Goal: Task Accomplishment & Management: Use online tool/utility

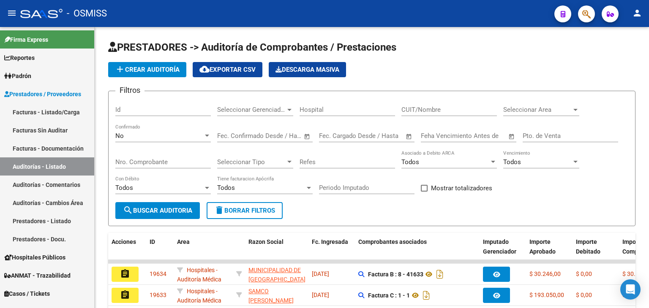
scroll to position [84, 0]
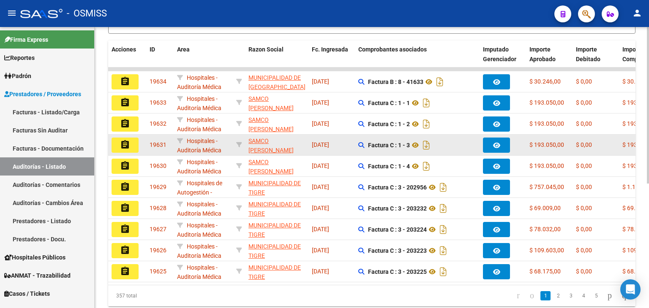
scroll to position [223, 0]
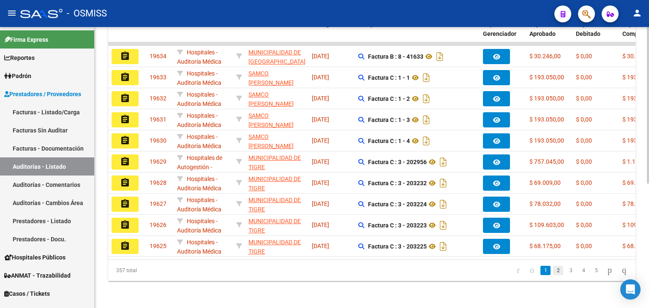
click at [554, 267] on link "2" at bounding box center [558, 270] width 10 height 9
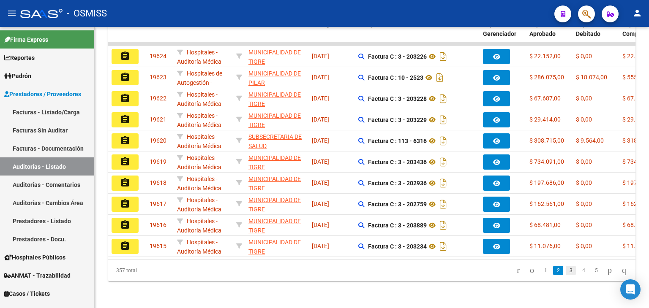
click at [565, 271] on link "3" at bounding box center [570, 270] width 10 height 9
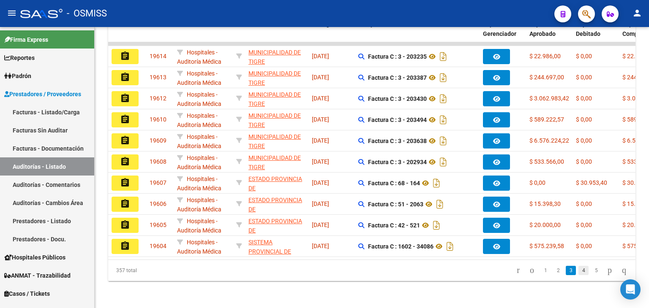
click at [578, 270] on link "4" at bounding box center [583, 270] width 10 height 9
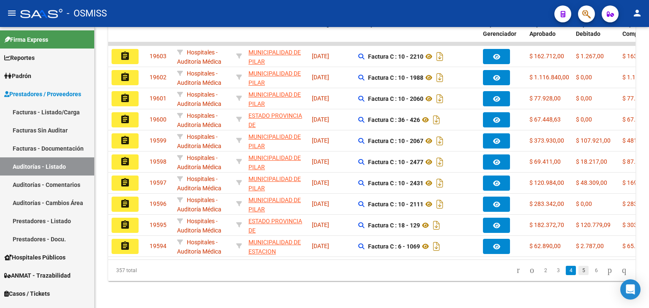
click at [578, 273] on link "5" at bounding box center [583, 270] width 10 height 9
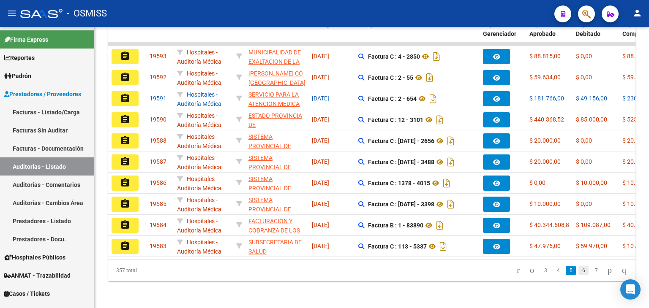
click at [578, 273] on link "6" at bounding box center [583, 270] width 10 height 9
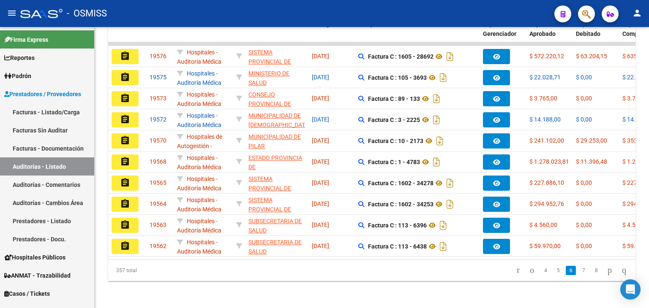
click at [578, 274] on link "7" at bounding box center [583, 270] width 10 height 9
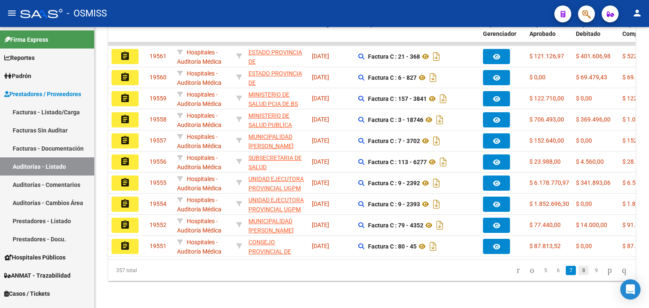
click at [578, 272] on link "8" at bounding box center [583, 270] width 10 height 9
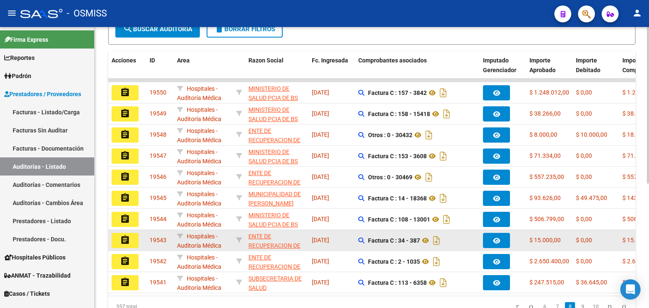
scroll to position [181, 0]
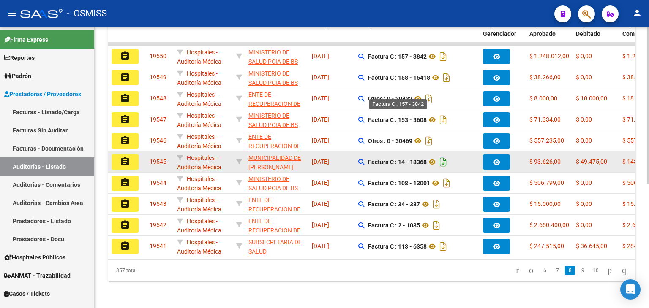
scroll to position [223, 0]
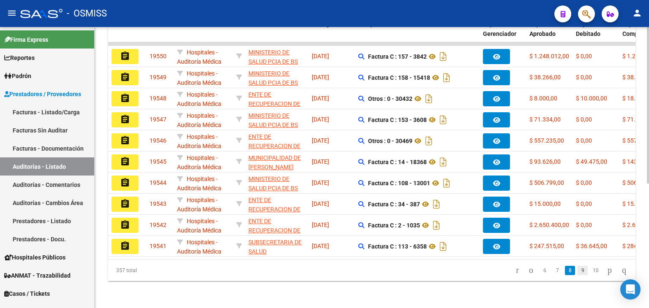
click at [577, 269] on link "9" at bounding box center [582, 270] width 10 height 9
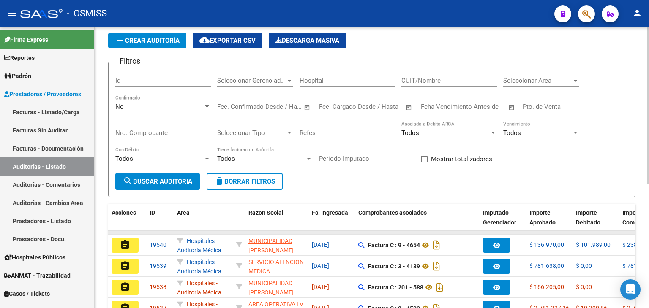
scroll to position [12, 0]
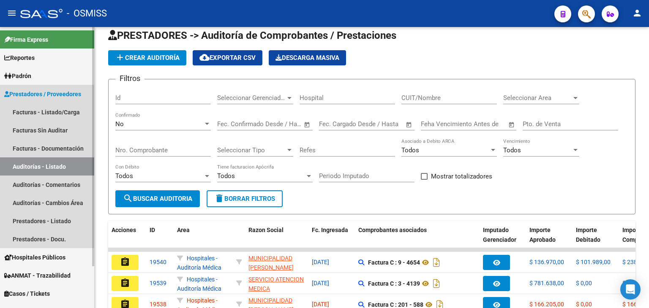
click at [39, 167] on link "Auditorías - Listado" at bounding box center [47, 166] width 94 height 18
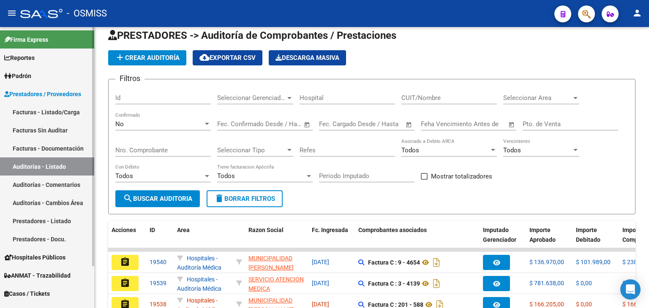
click at [46, 135] on link "Facturas Sin Auditar" at bounding box center [47, 130] width 94 height 18
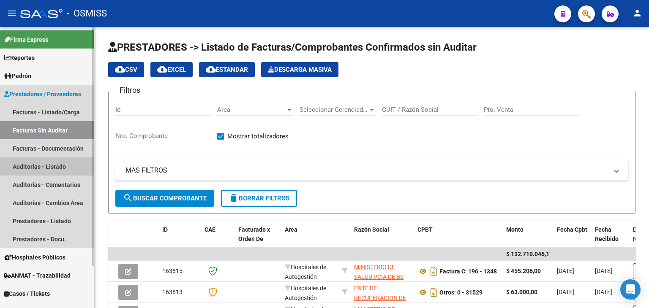
click at [40, 165] on link "Auditorías - Listado" at bounding box center [47, 166] width 94 height 18
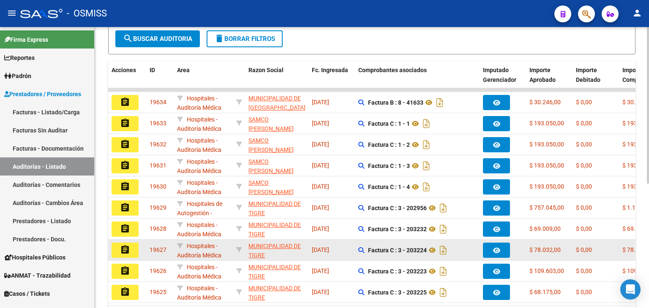
scroll to position [223, 0]
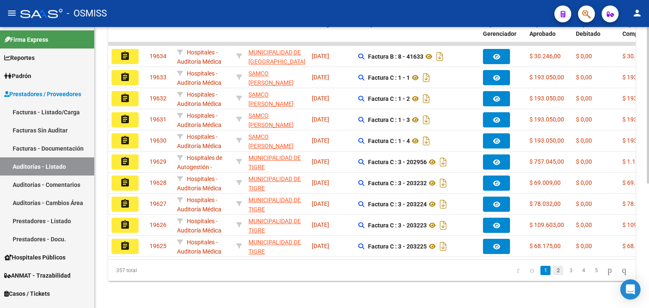
click at [553, 274] on link "2" at bounding box center [558, 270] width 10 height 9
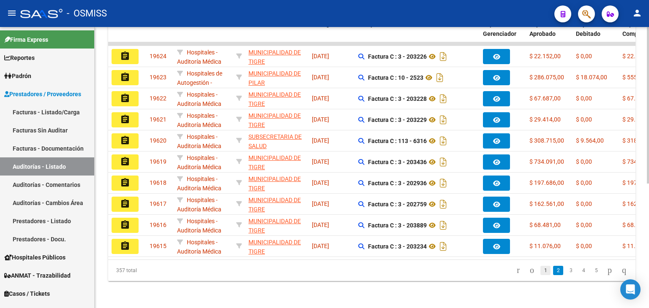
click at [540, 269] on link "1" at bounding box center [545, 270] width 10 height 9
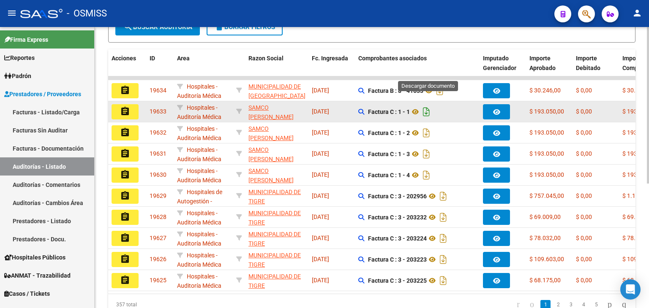
scroll to position [138, 0]
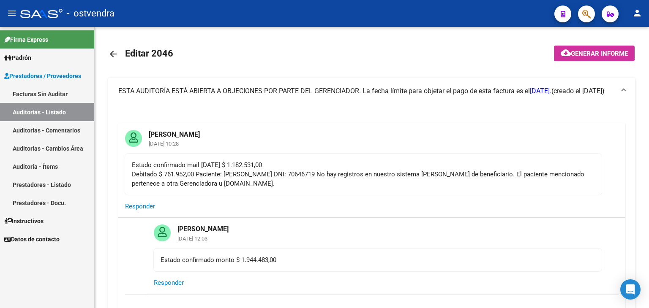
scroll to position [127, 0]
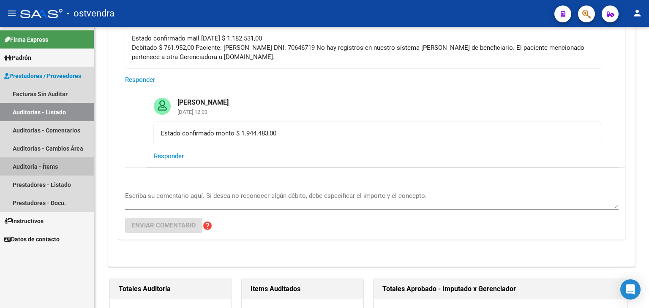
click at [40, 165] on link "Auditoría - Ítems" at bounding box center [47, 166] width 94 height 18
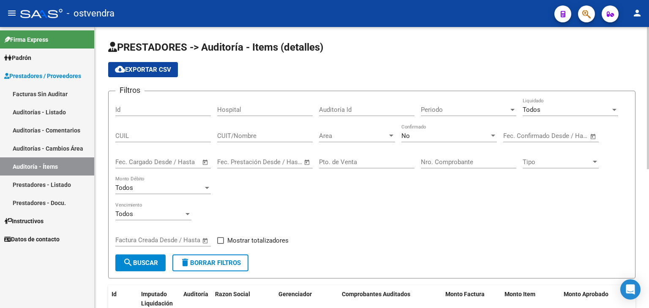
click at [391, 135] on div at bounding box center [391, 136] width 4 height 2
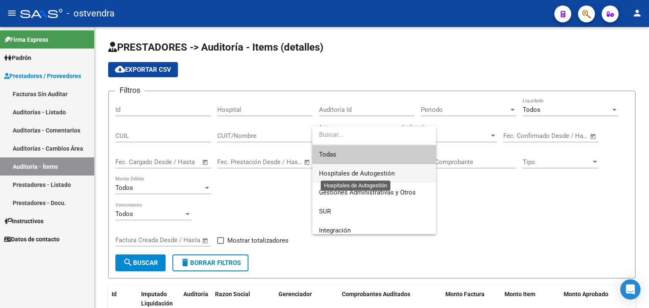
click at [370, 173] on span "Hospitales de Autogestión" at bounding box center [357, 174] width 76 height 8
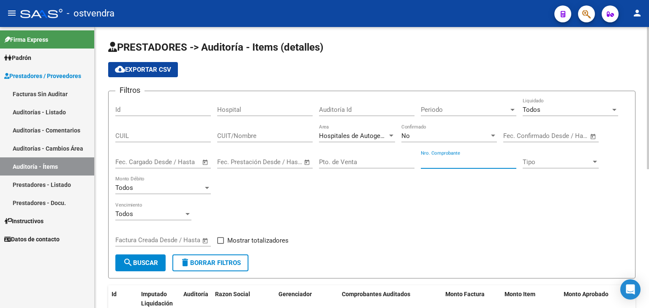
click at [461, 161] on input "Nro. Comprobante" at bounding box center [468, 162] width 95 height 8
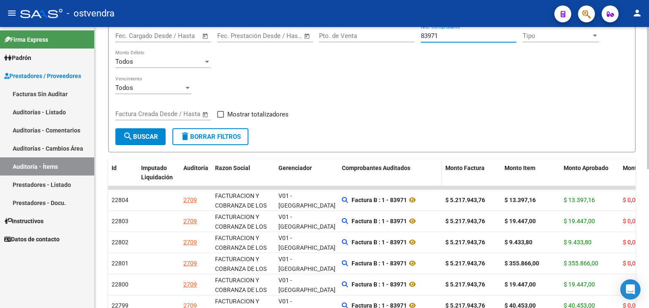
scroll to position [127, 0]
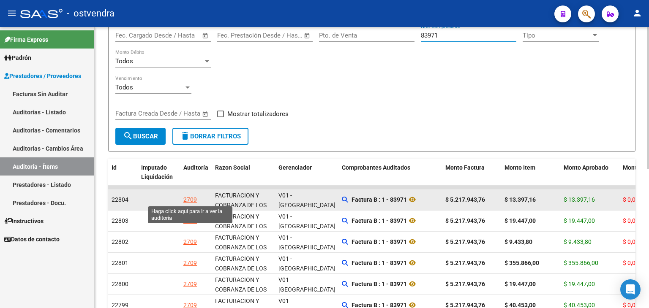
type input "83971"
click at [196, 198] on div "2709" at bounding box center [190, 200] width 14 height 10
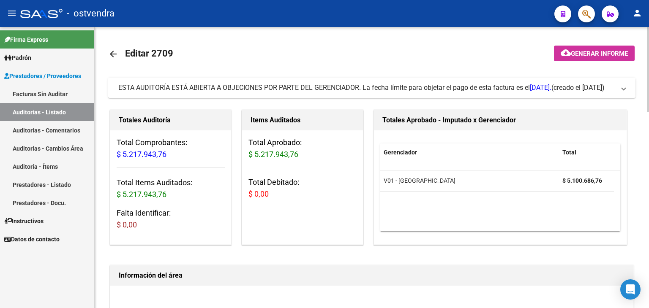
click at [619, 90] on span "ESTA AUDITORÍA ESTÁ ABIERTA A OBJECIONES POR PARTE DEL GERENCIADOR. La fecha lí…" at bounding box center [369, 87] width 503 height 9
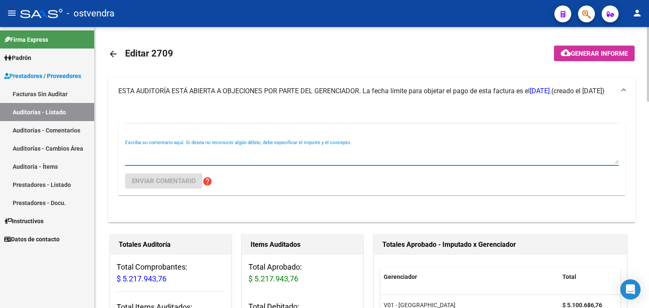
click at [154, 151] on textarea "Escriba su comentario aquí. Si desea no reconocer algún débito, debe especifica…" at bounding box center [371, 155] width 493 height 17
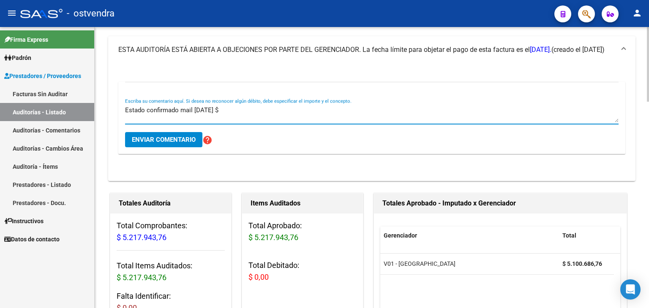
scroll to position [42, 0]
type textarea "Estado confirmado mail 15/8/2025 $ 5.100.686,76"
click at [152, 135] on span "Enviar comentario" at bounding box center [164, 139] width 64 height 8
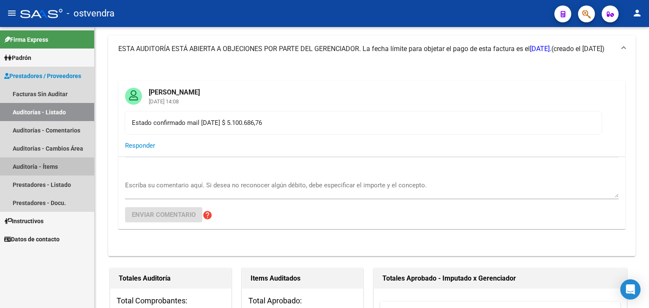
click at [37, 168] on link "Auditoría - Ítems" at bounding box center [47, 166] width 94 height 18
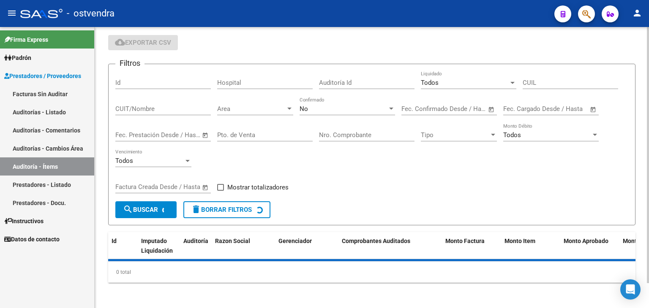
scroll to position [42, 0]
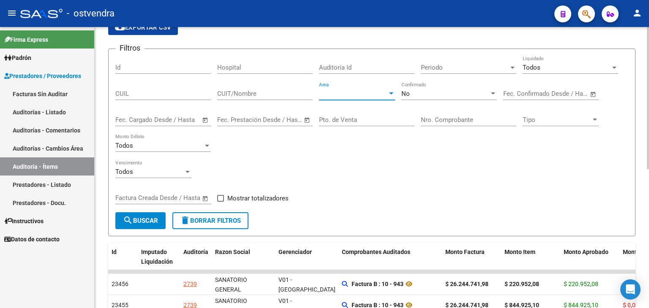
click at [390, 94] on div at bounding box center [391, 93] width 4 height 2
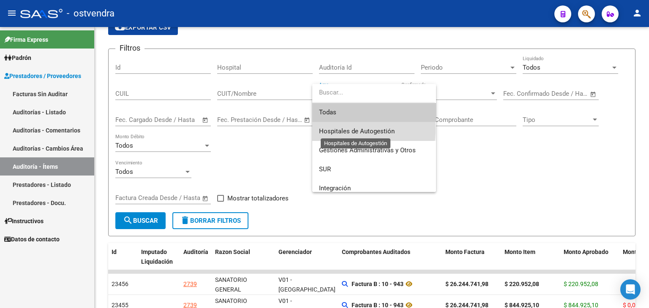
drag, startPoint x: 351, startPoint y: 130, endPoint x: 408, endPoint y: 117, distance: 57.9
click at [352, 130] on span "Hospitales de Autogestión" at bounding box center [357, 132] width 76 height 8
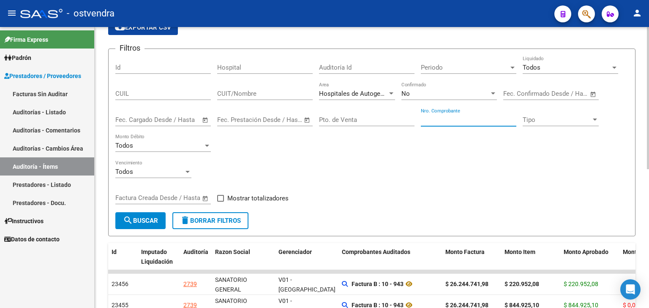
click at [462, 116] on input "Nro. Comprobante" at bounding box center [468, 120] width 95 height 8
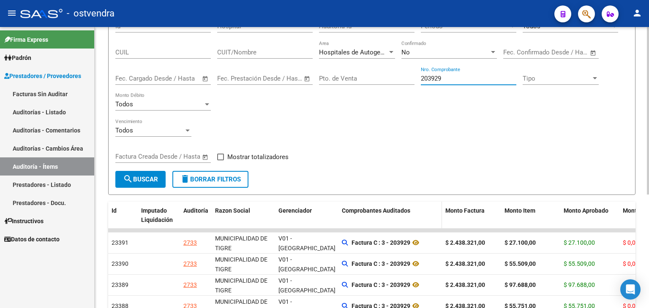
scroll to position [84, 0]
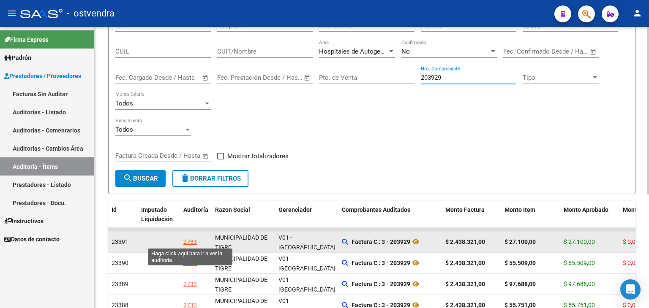
type input "203929"
click at [193, 242] on div "2733" at bounding box center [190, 242] width 14 height 10
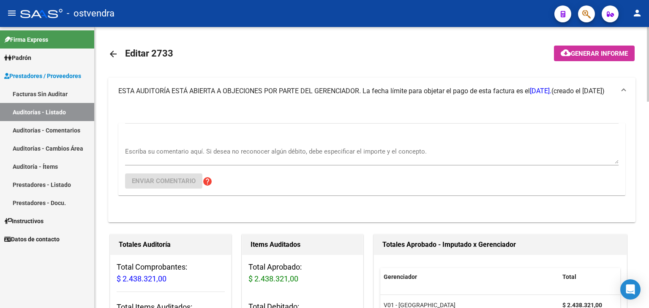
click at [166, 143] on div "Escriba su comentario aquí. Si desea no reconocer algún débito, debe especifica…" at bounding box center [371, 153] width 493 height 26
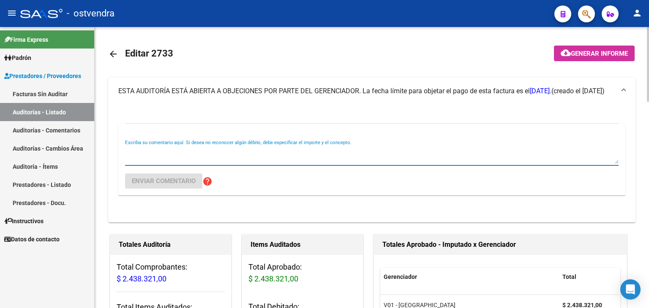
paste textarea "[PERSON_NAME] [PERSON_NAME] 41451889 [DATE] $ 2.438.321,00 Se debita en su tota…"
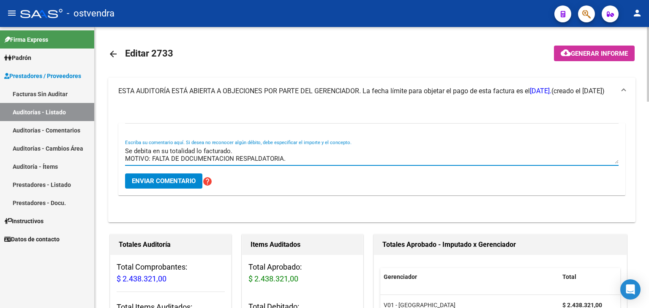
scroll to position [30, 0]
type textarea "[PERSON_NAME] [PERSON_NAME] 41451889 [DATE] $ 2.438.321,00 Se debita en su tota…"
click at [167, 183] on span "Enviar comentario" at bounding box center [164, 181] width 64 height 8
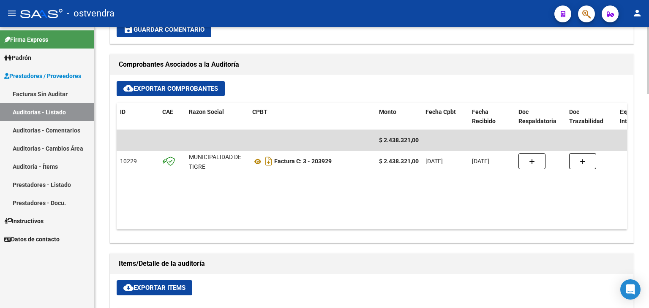
scroll to position [602, 0]
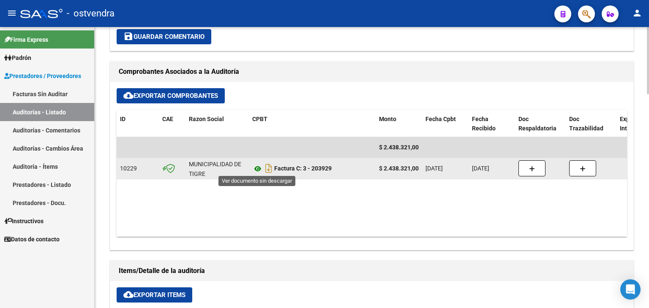
click at [256, 169] on icon at bounding box center [257, 169] width 11 height 10
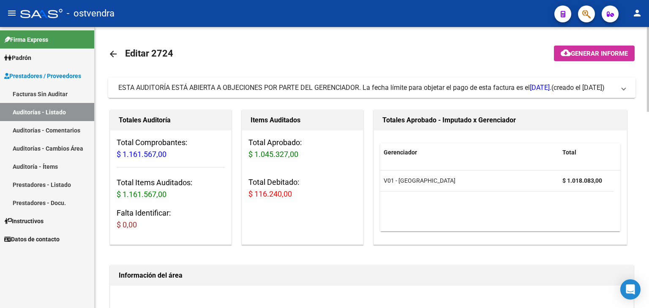
click at [626, 86] on mat-expansion-panel-header "ESTA AUDITORÍA ESTÁ ABIERTA A OBJECIONES POR PARTE DEL GERENCIADOR. La fecha lí…" at bounding box center [371, 88] width 527 height 20
click at [618, 91] on span "ESTA AUDITORÍA ESTÁ ABIERTA A OBJECIONES POR PARTE DEL GERENCIADOR. La fecha lí…" at bounding box center [369, 87] width 503 height 9
